Goal: Task Accomplishment & Management: Use online tool/utility

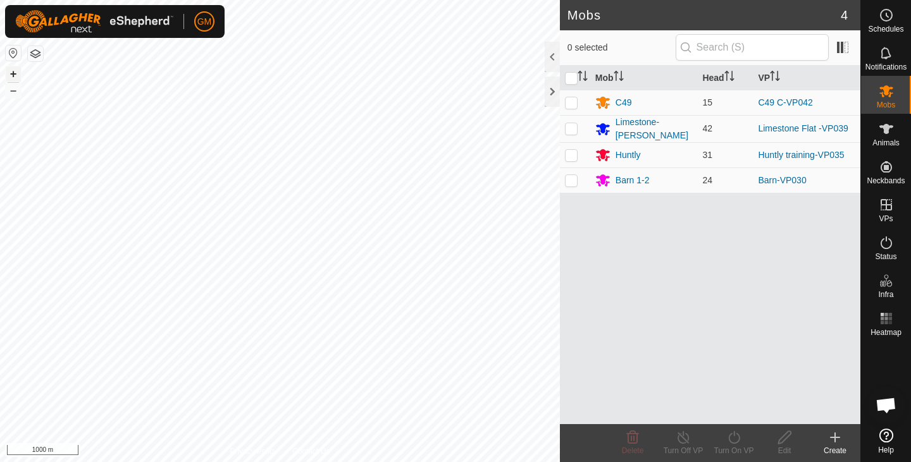
click at [10, 76] on button "+" at bounding box center [13, 73] width 15 height 15
click at [14, 74] on button "+" at bounding box center [13, 73] width 15 height 15
click at [15, 73] on button "+" at bounding box center [13, 73] width 15 height 15
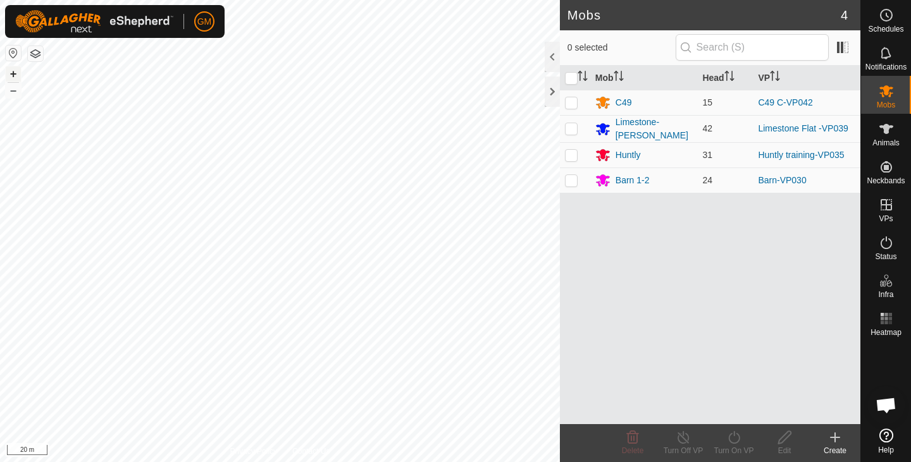
click at [15, 73] on button "+" at bounding box center [13, 73] width 15 height 15
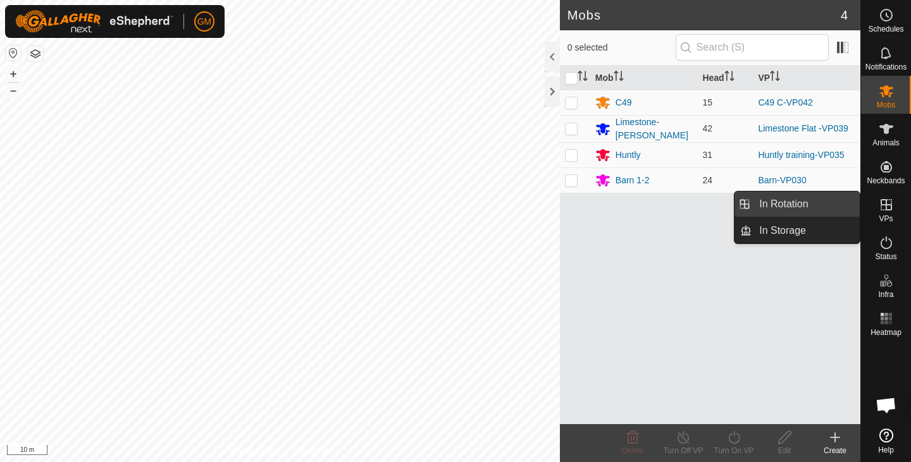
click at [779, 205] on link "In Rotation" at bounding box center [806, 204] width 108 height 25
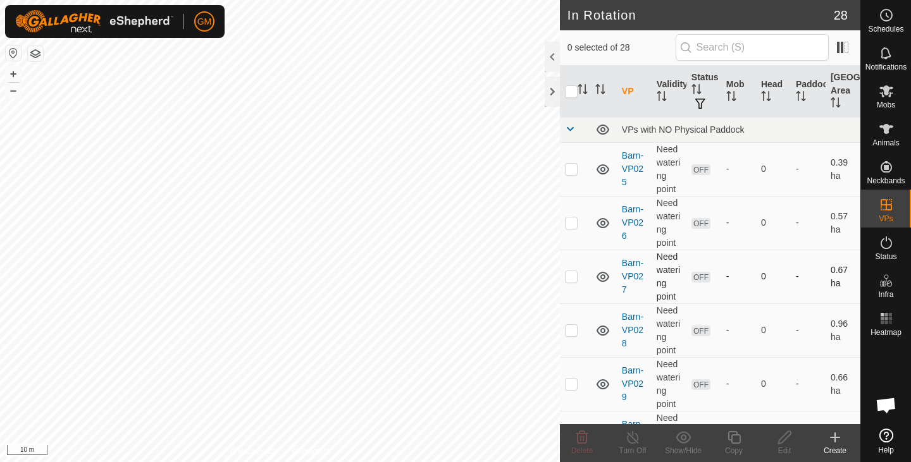
checkbox input "true"
click at [728, 436] on icon at bounding box center [733, 437] width 13 height 13
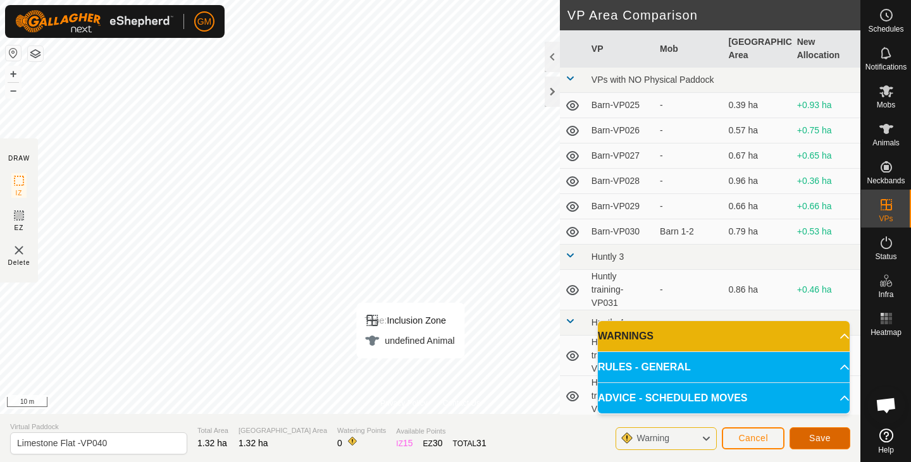
click at [834, 443] on button "Save" at bounding box center [819, 439] width 61 height 22
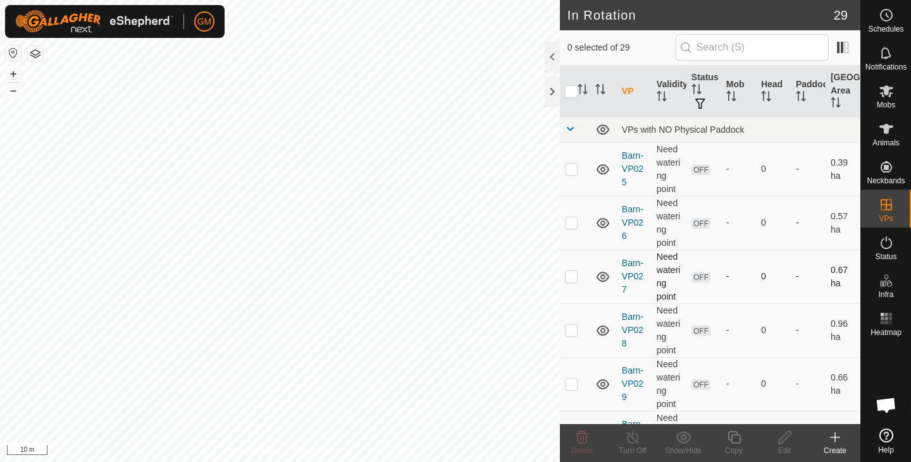
checkbox input "true"
checkbox input "false"
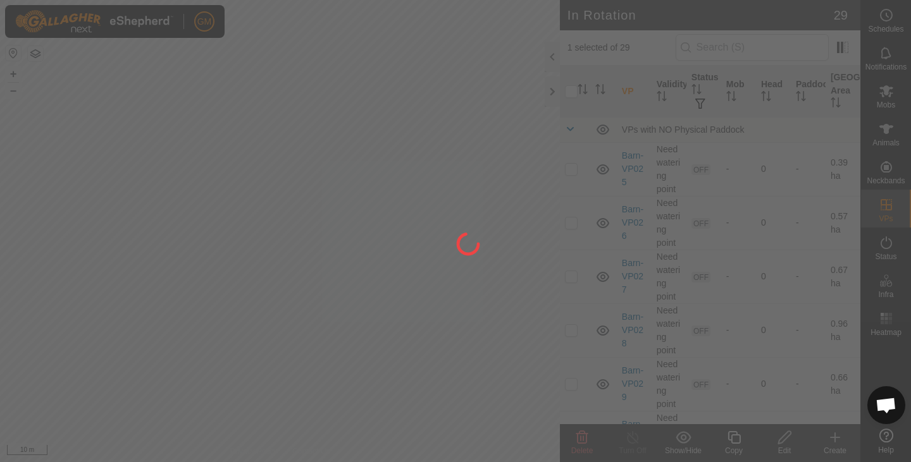
click at [233, 115] on div at bounding box center [455, 231] width 911 height 462
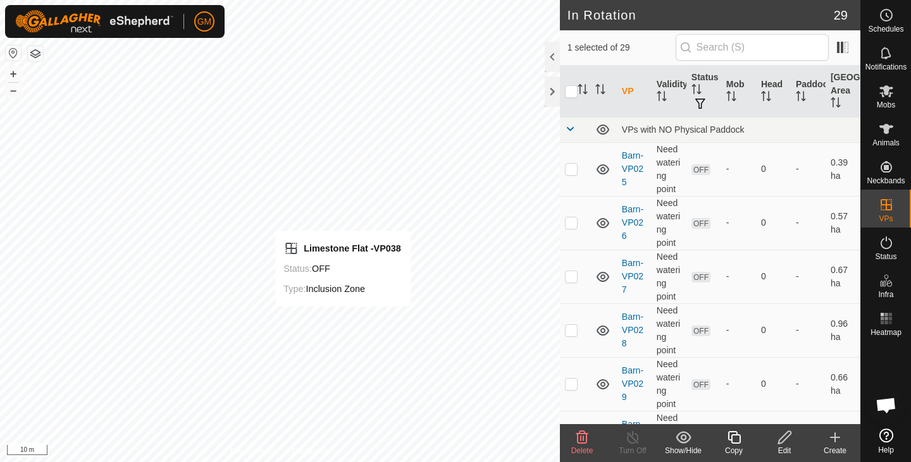
checkbox input "true"
checkbox input "false"
click at [579, 440] on icon at bounding box center [581, 437] width 15 height 15
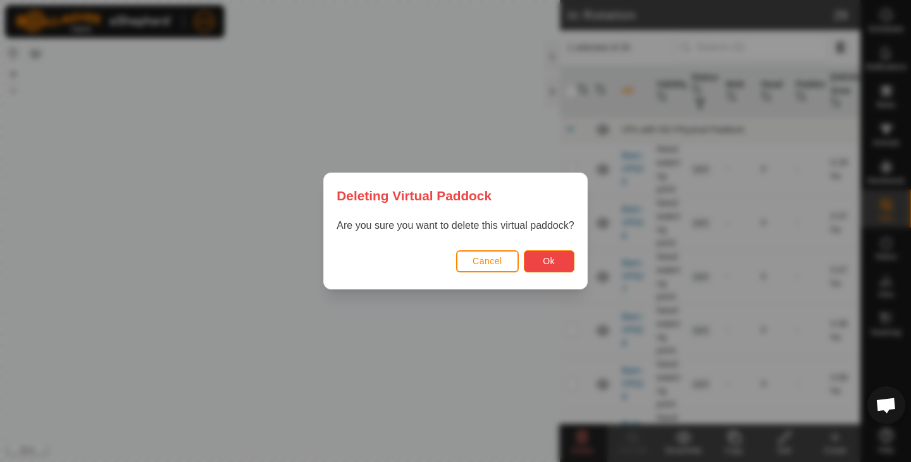
click at [554, 257] on span "Ok" at bounding box center [549, 261] width 12 height 10
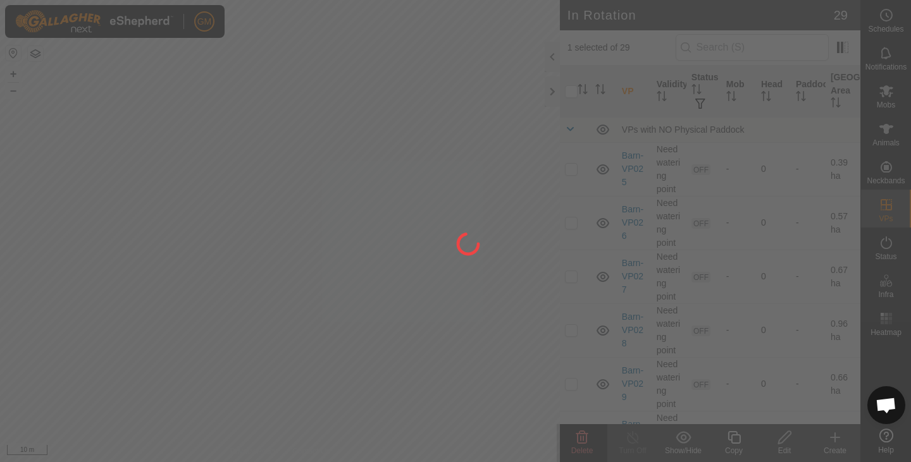
checkbox input "false"
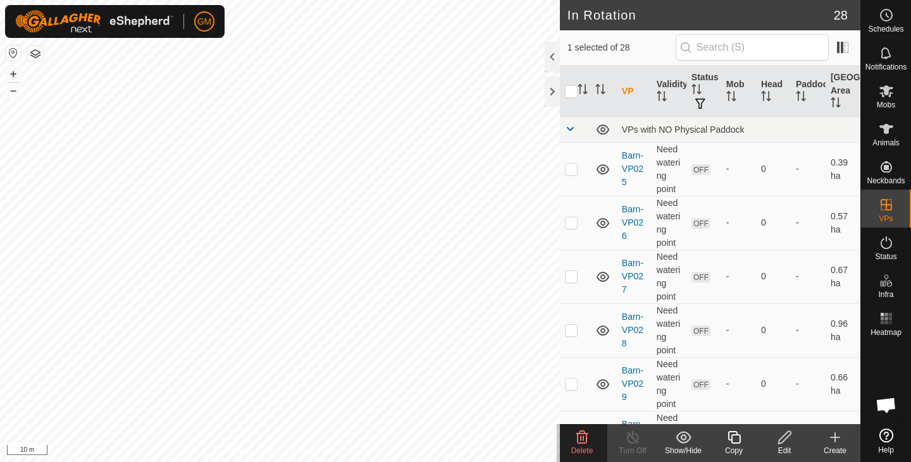
click at [580, 437] on icon at bounding box center [582, 437] width 12 height 13
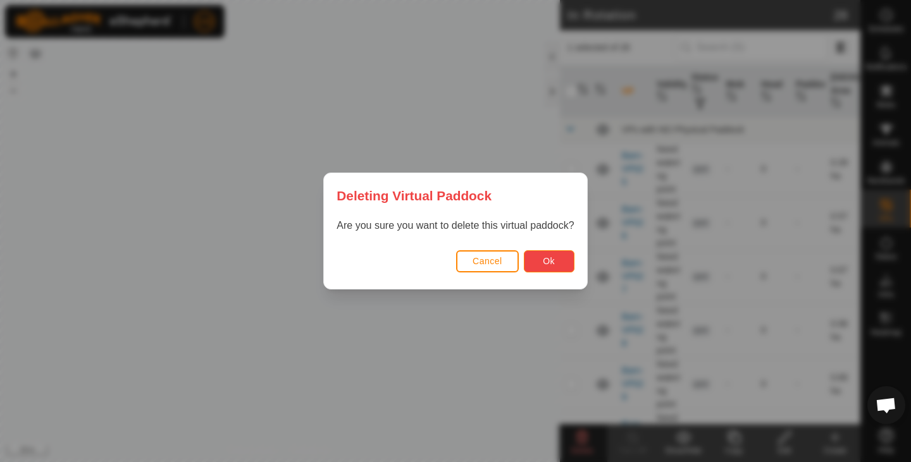
click at [547, 260] on span "Ok" at bounding box center [549, 261] width 12 height 10
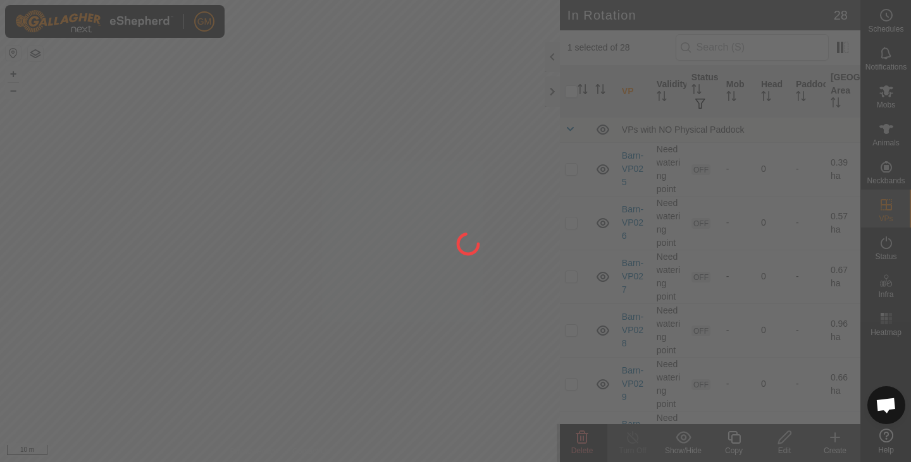
checkbox input "false"
click at [452, 258] on div "GM Schedules Notifications Mobs Animals Neckbands VPs Status Infra Heatmap Help…" at bounding box center [455, 231] width 911 height 462
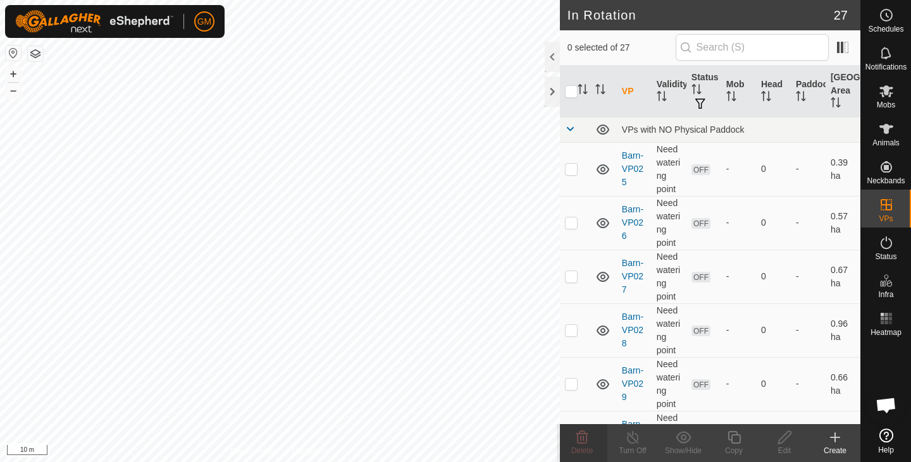
checkbox input "true"
click at [780, 433] on icon at bounding box center [785, 437] width 16 height 15
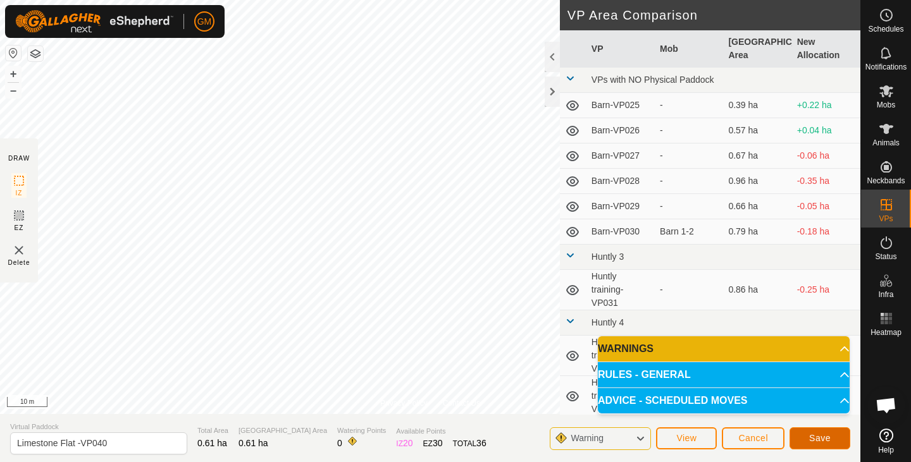
click at [811, 433] on span "Save" at bounding box center [820, 438] width 22 height 10
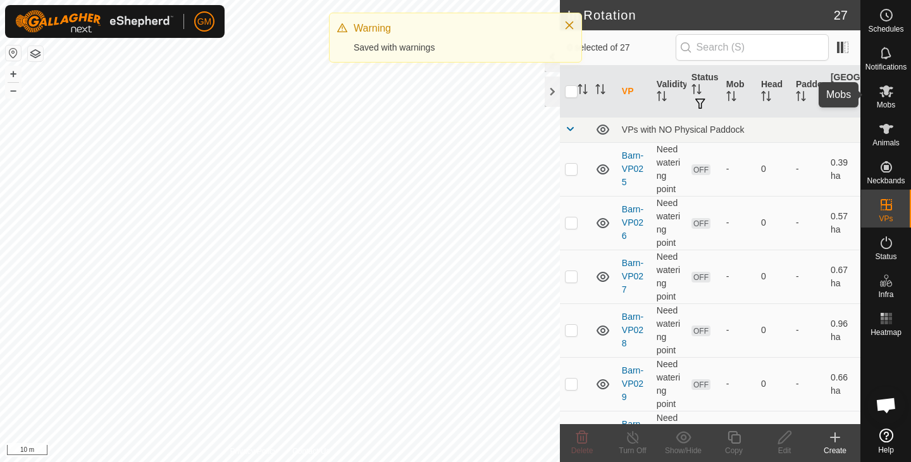
click at [888, 94] on icon at bounding box center [886, 91] width 14 height 12
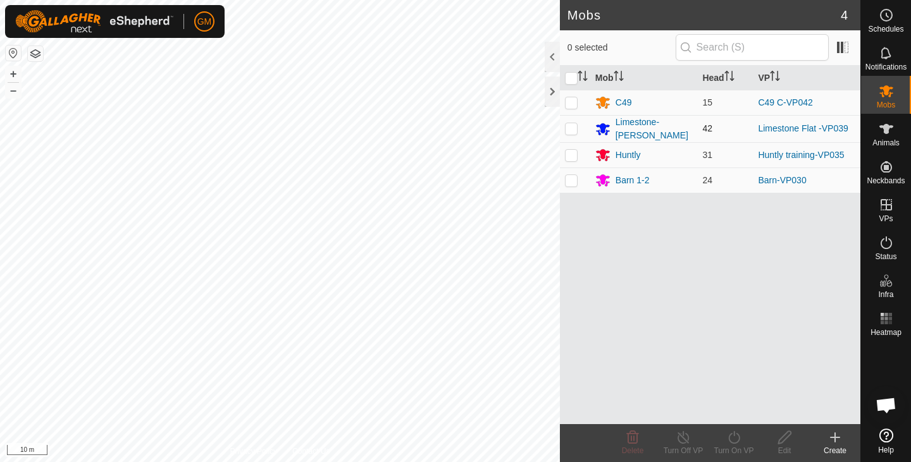
click at [571, 130] on p-checkbox at bounding box center [571, 128] width 13 height 10
checkbox input "true"
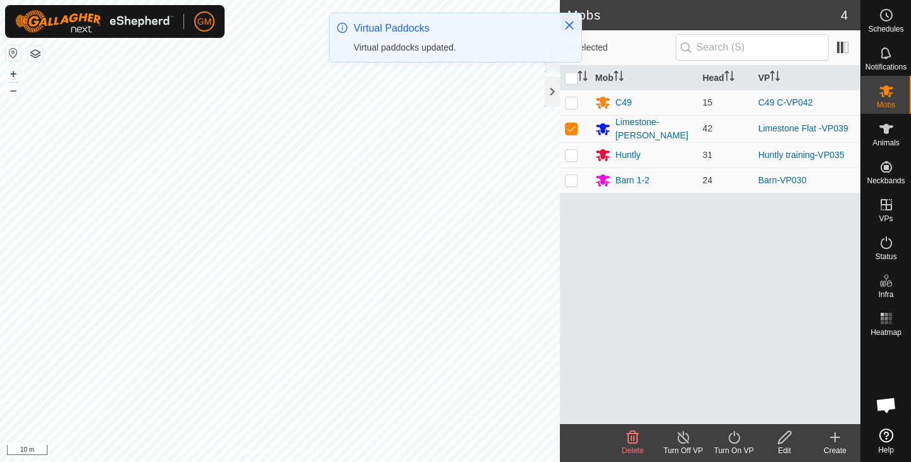
click at [735, 442] on icon at bounding box center [734, 437] width 16 height 15
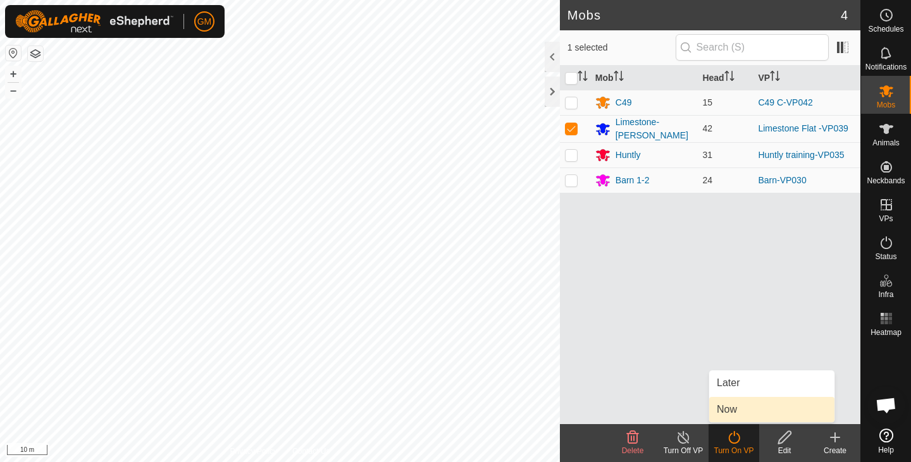
click at [731, 411] on link "Now" at bounding box center [771, 409] width 125 height 25
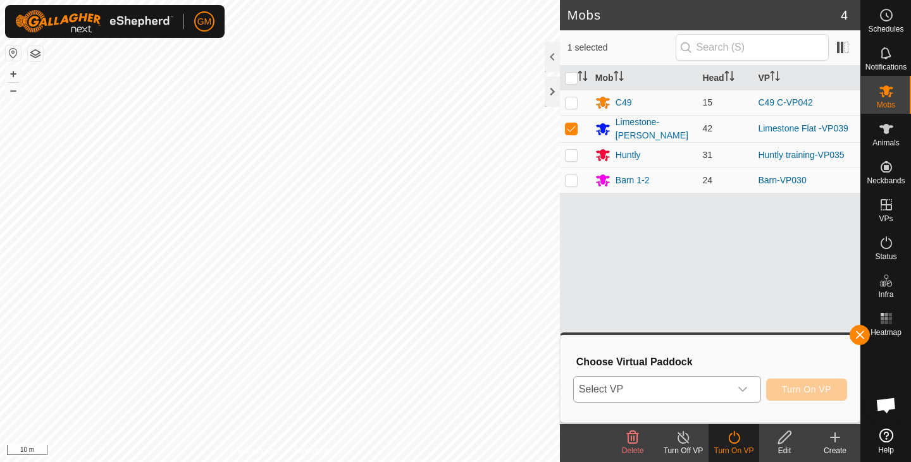
click at [745, 387] on icon "dropdown trigger" at bounding box center [743, 390] width 10 height 10
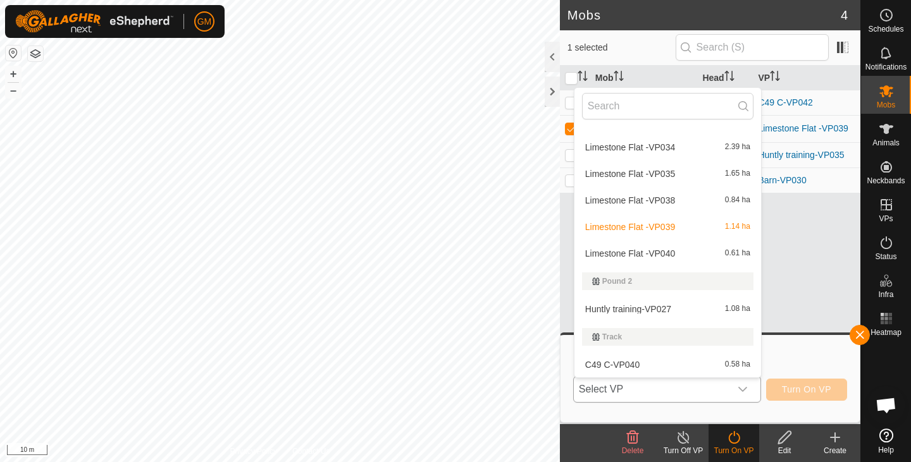
scroll to position [559, 0]
click at [660, 251] on li "Limestone Flat -VP040 0.61 ha" at bounding box center [667, 252] width 187 height 25
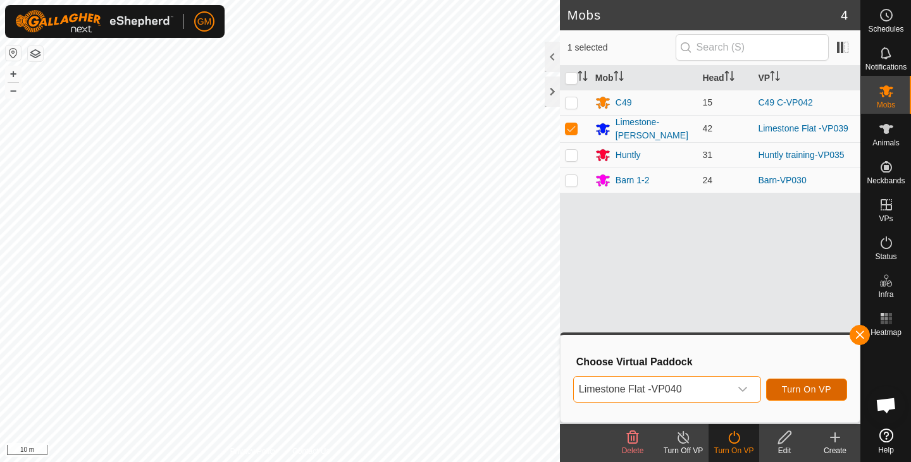
click at [807, 388] on span "Turn On VP" at bounding box center [806, 390] width 49 height 10
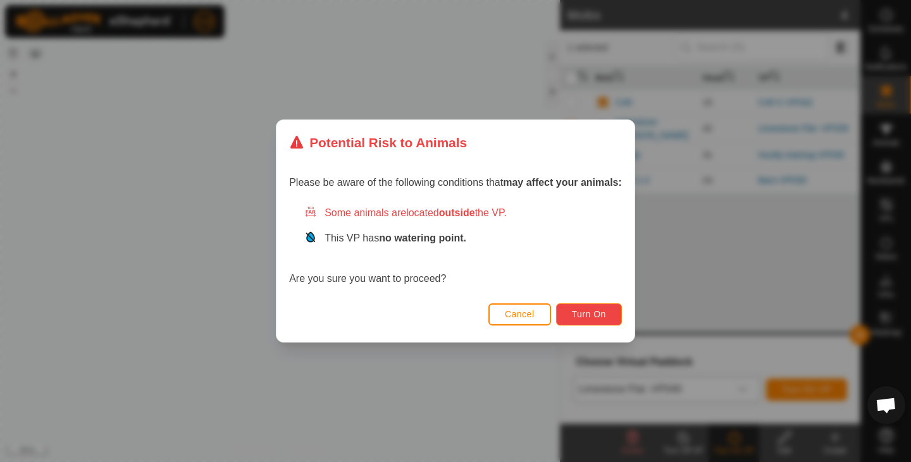
click at [599, 310] on span "Turn On" at bounding box center [589, 314] width 34 height 10
